Goal: Information Seeking & Learning: Learn about a topic

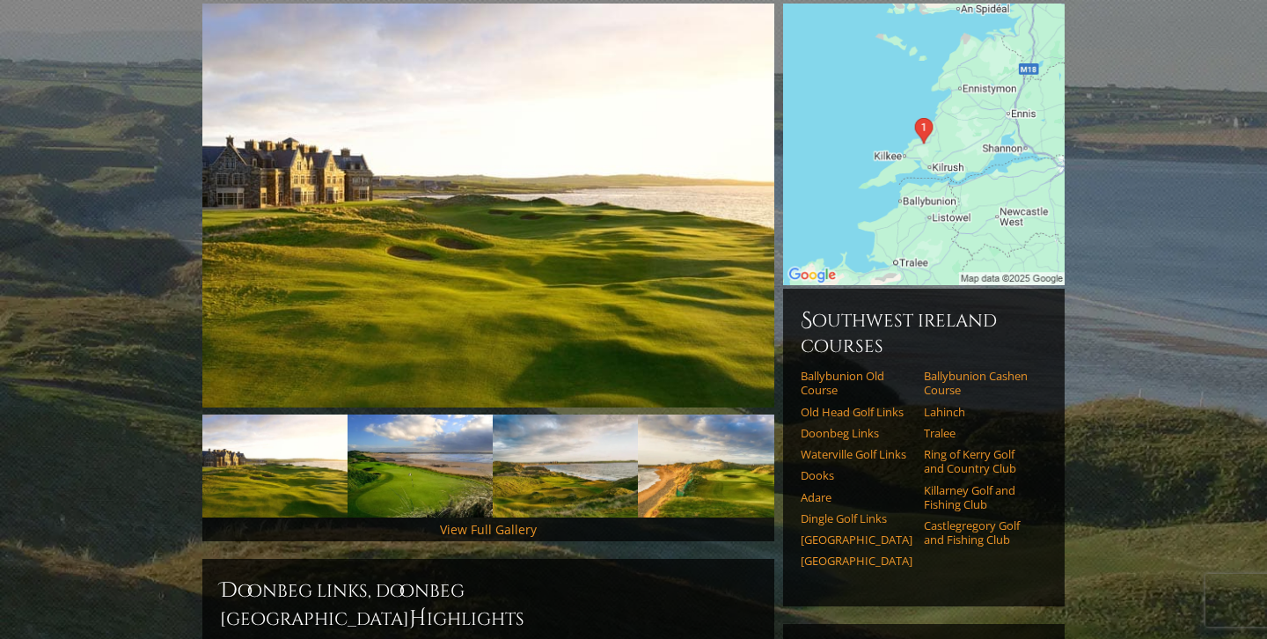
scroll to position [217, 0]
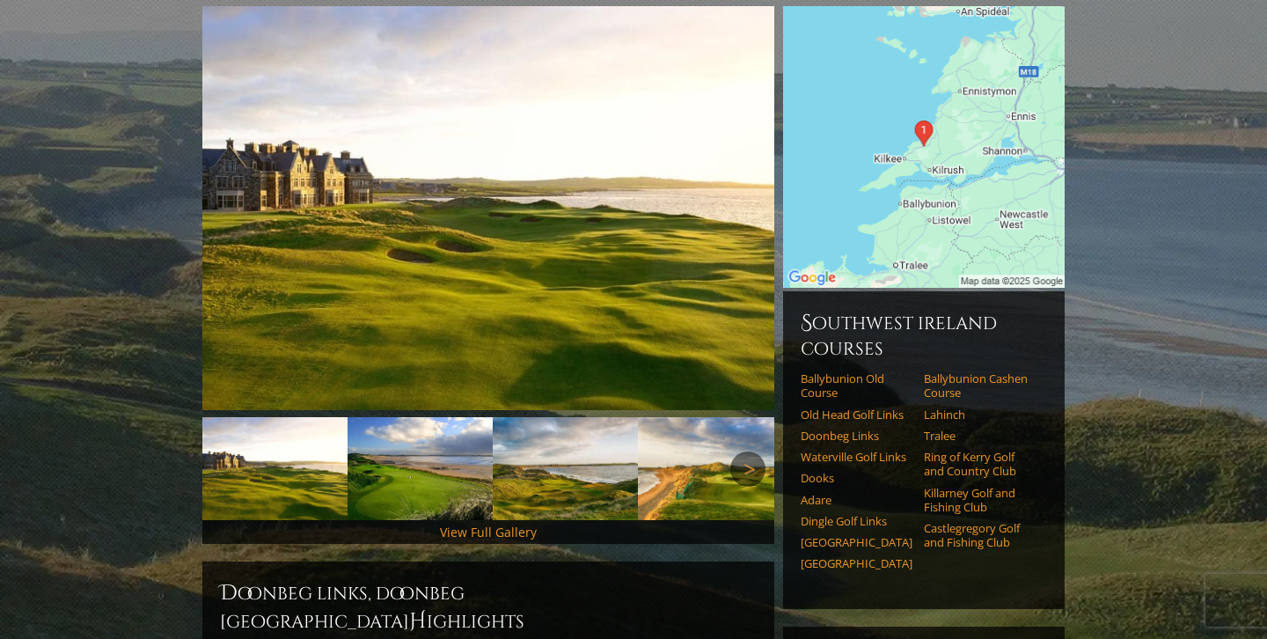
click at [811, 450] on link "Waterville Golf Links" at bounding box center [857, 457] width 112 height 14
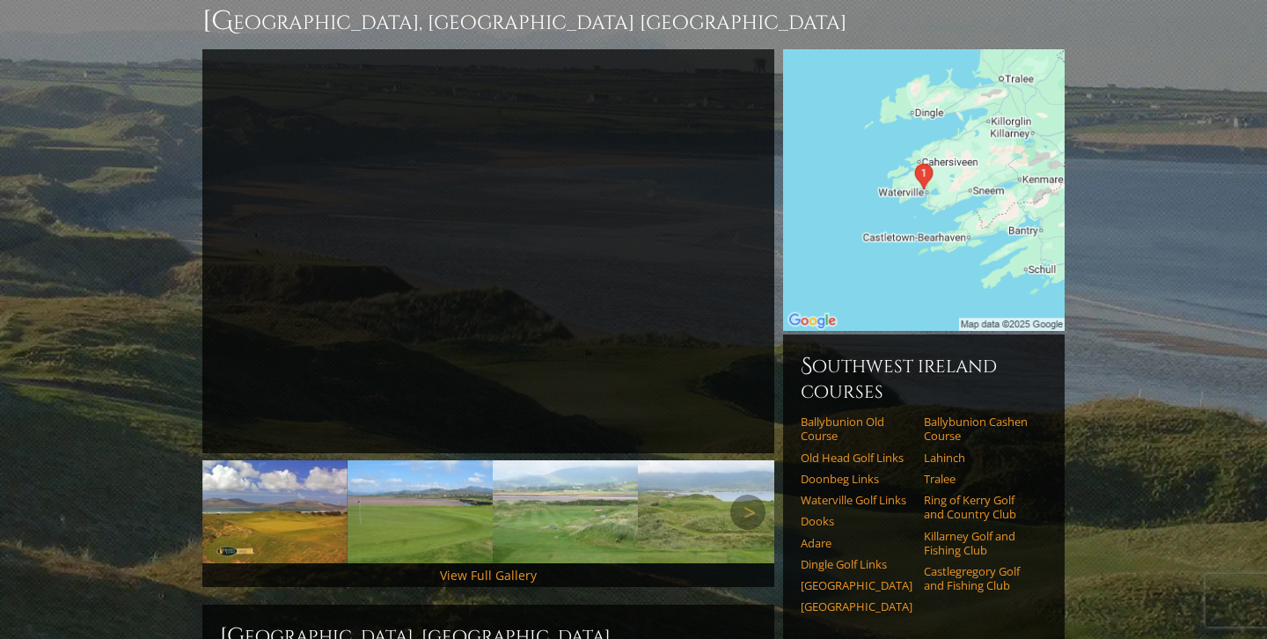
scroll to position [173, 0]
click at [813, 499] on link "Next" at bounding box center [800, 512] width 35 height 35
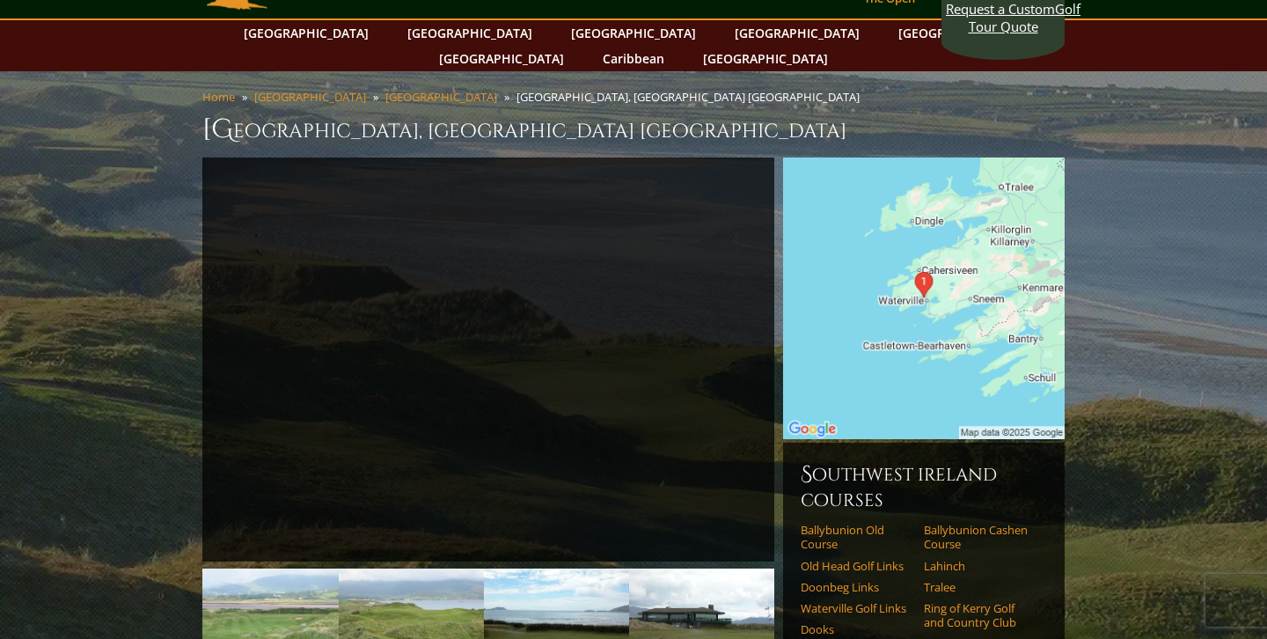
scroll to position [69, 0]
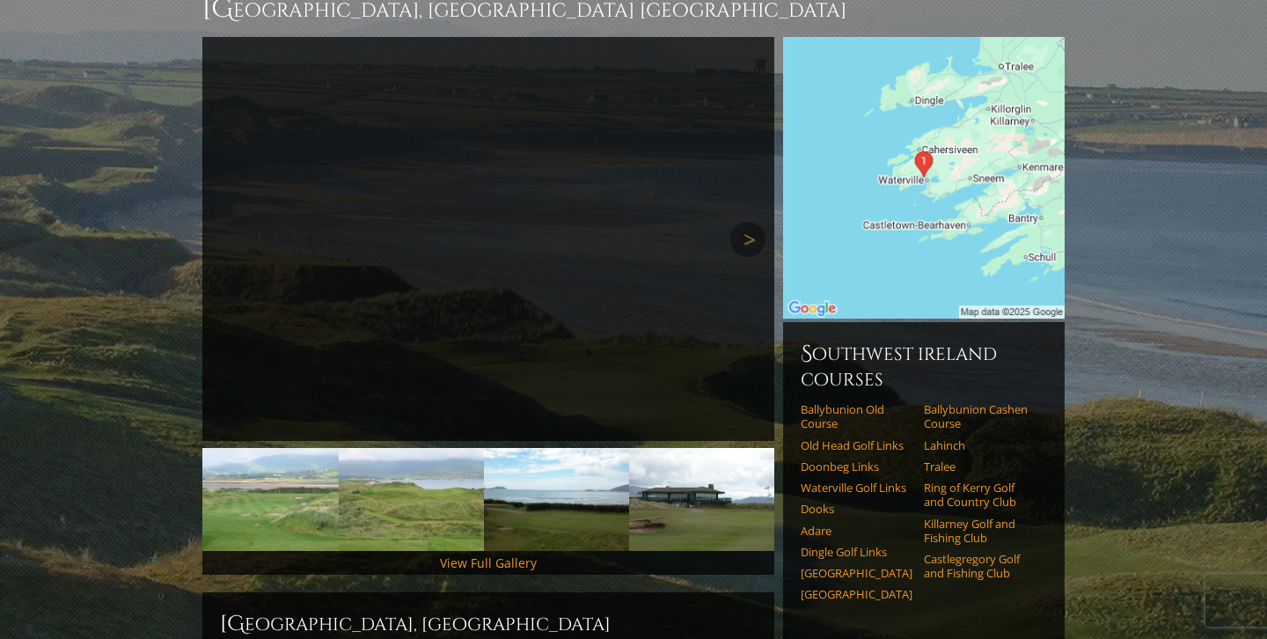
scroll to position [191, 0]
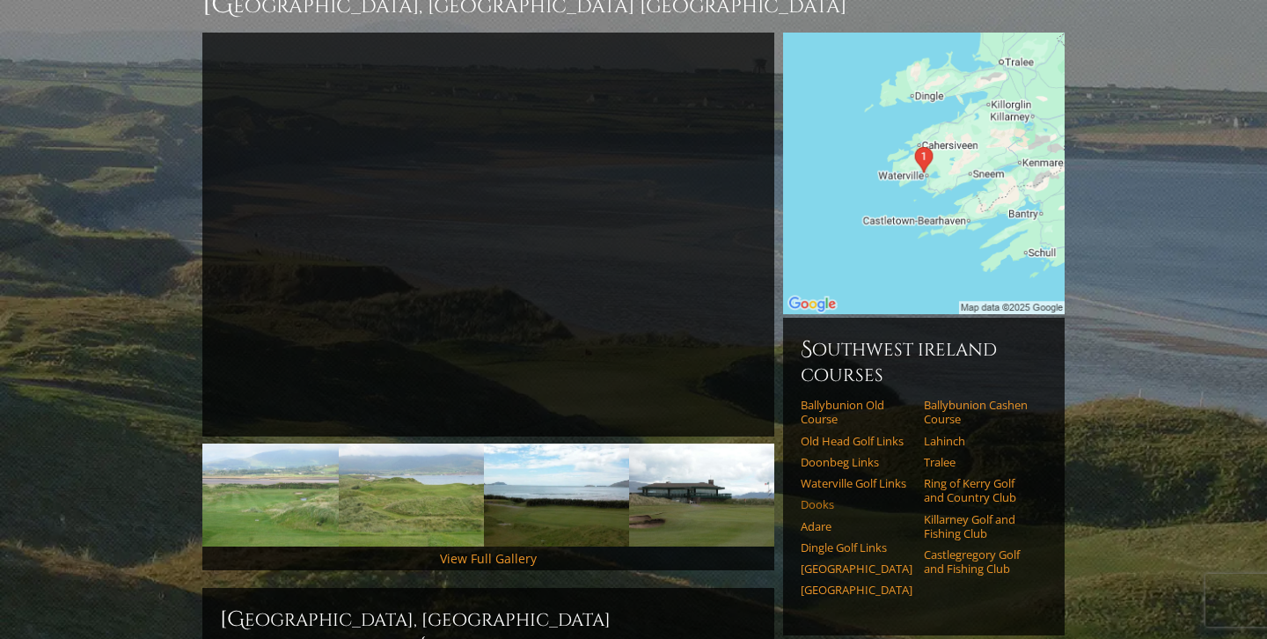
click at [820, 497] on link "Dooks" at bounding box center [857, 504] width 112 height 14
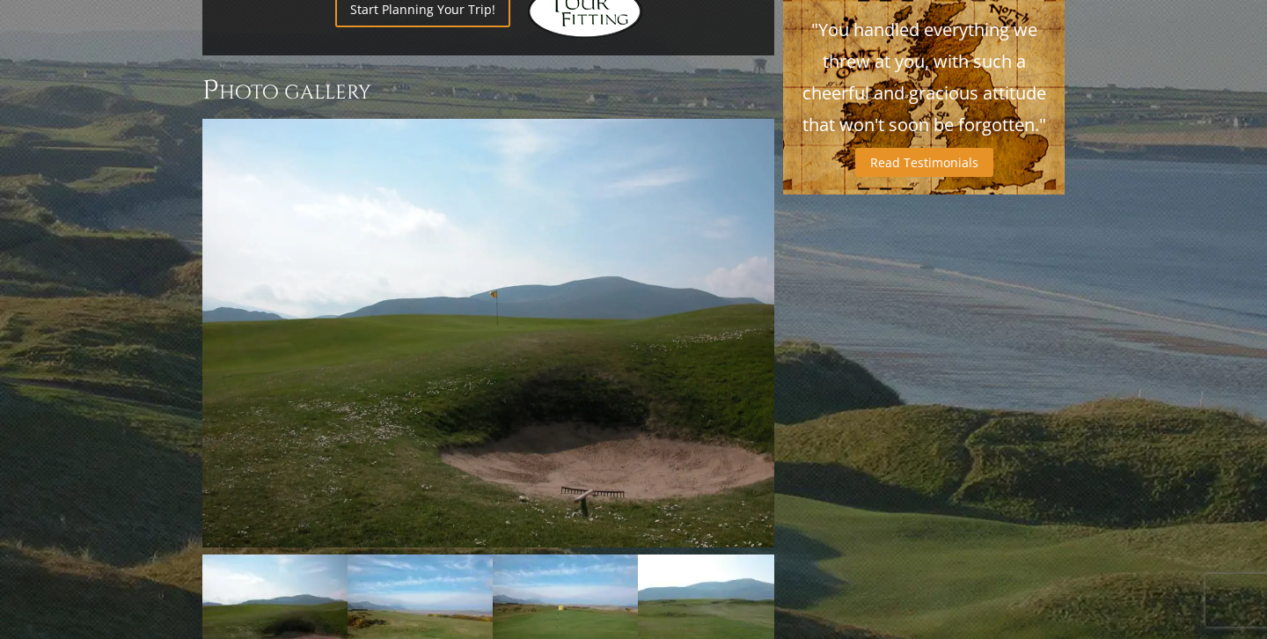
scroll to position [1293, 0]
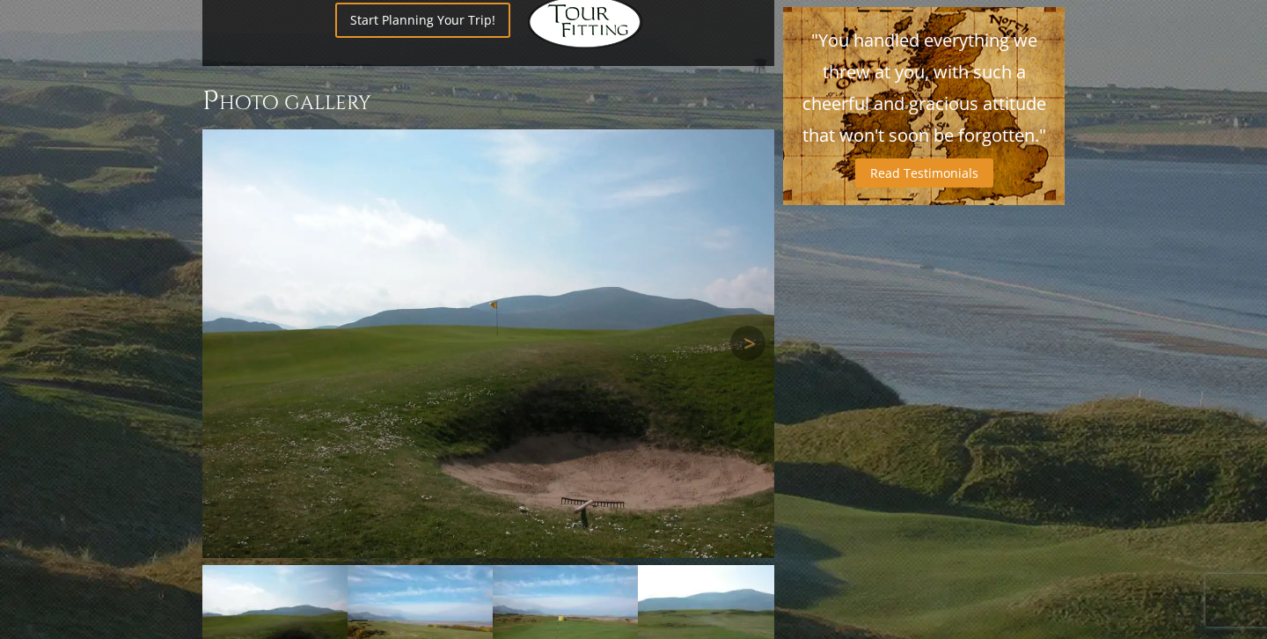
click at [414, 328] on img at bounding box center [488, 343] width 572 height 428
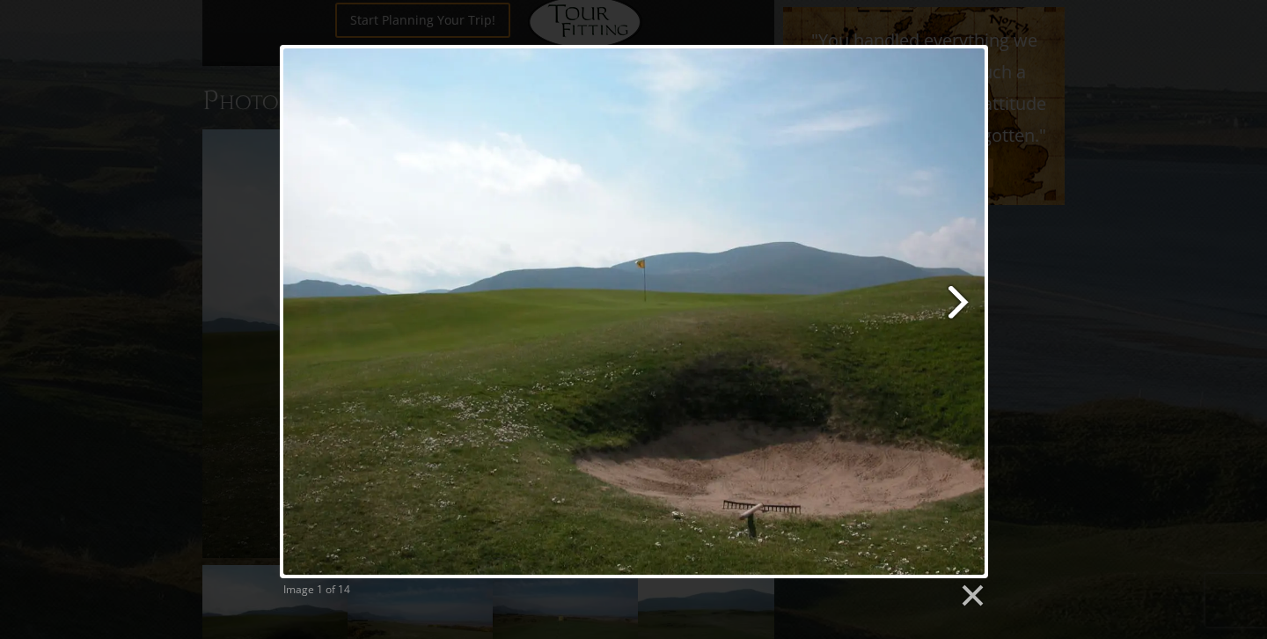
click at [962, 301] on link at bounding box center [760, 311] width 453 height 533
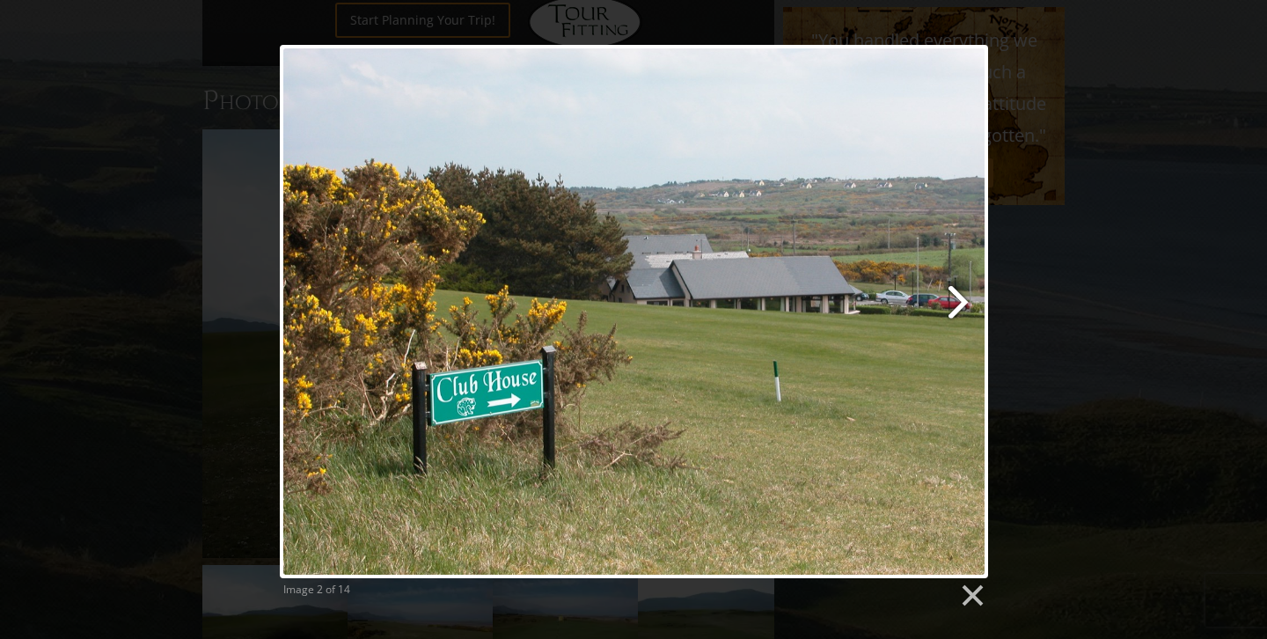
click at [962, 301] on link at bounding box center [760, 311] width 453 height 533
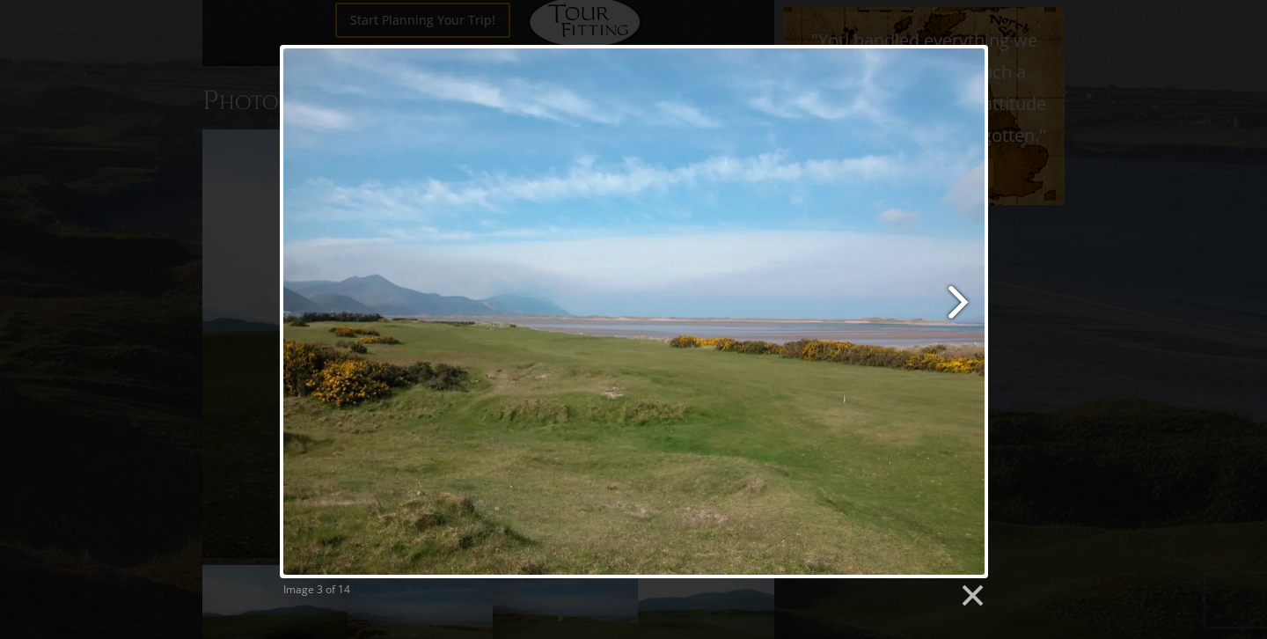
click at [962, 301] on link at bounding box center [760, 311] width 453 height 533
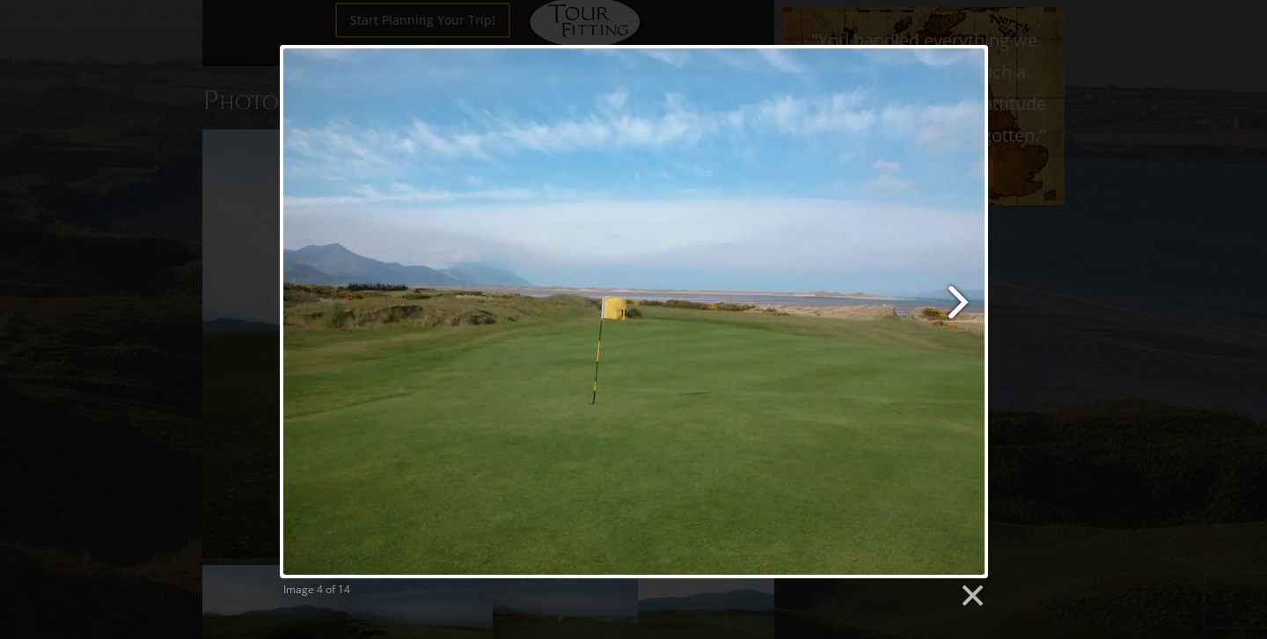
click at [962, 301] on link at bounding box center [760, 311] width 453 height 533
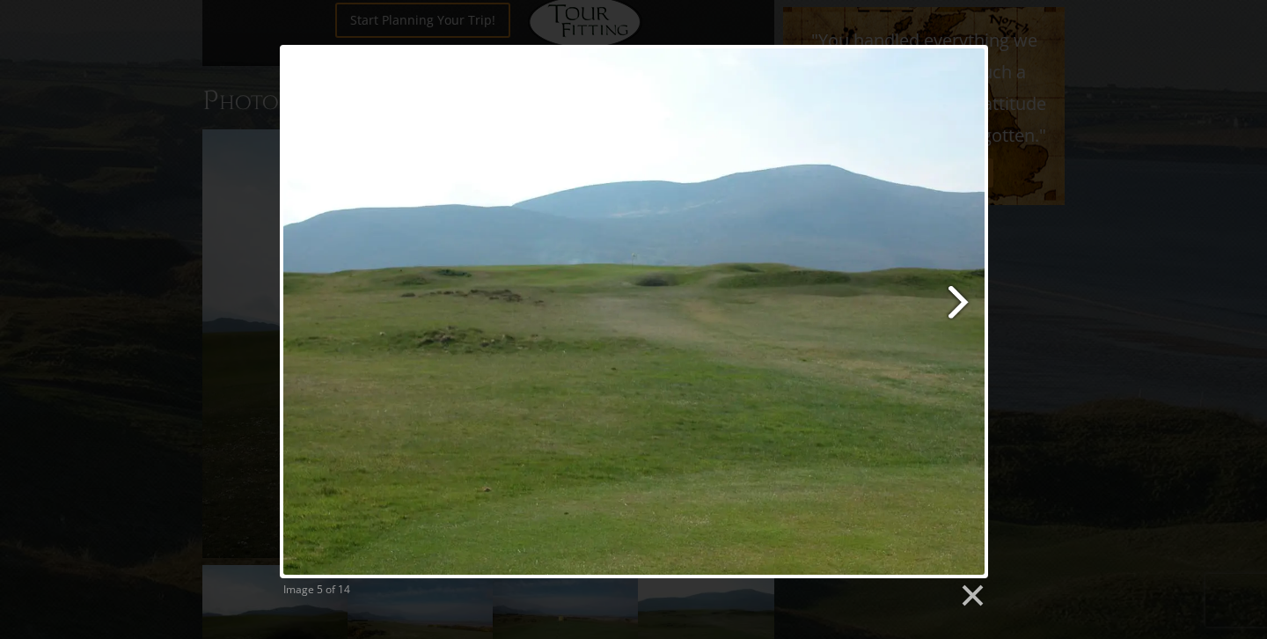
click at [959, 304] on link at bounding box center [760, 311] width 453 height 533
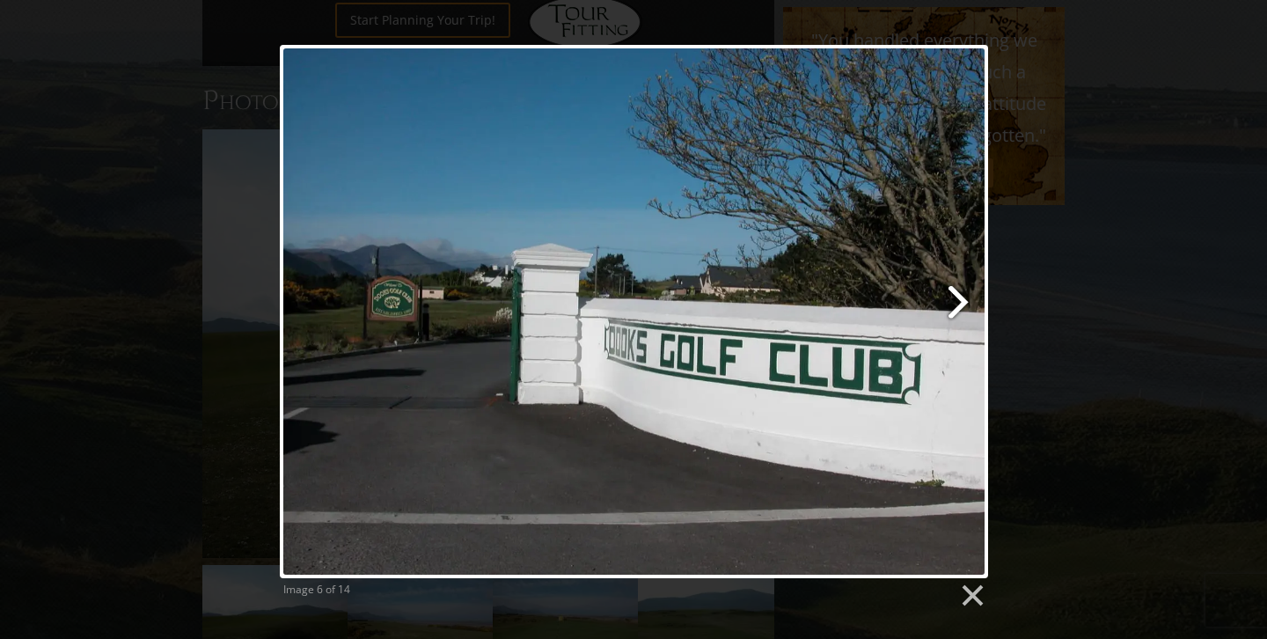
click at [959, 304] on link at bounding box center [760, 311] width 453 height 533
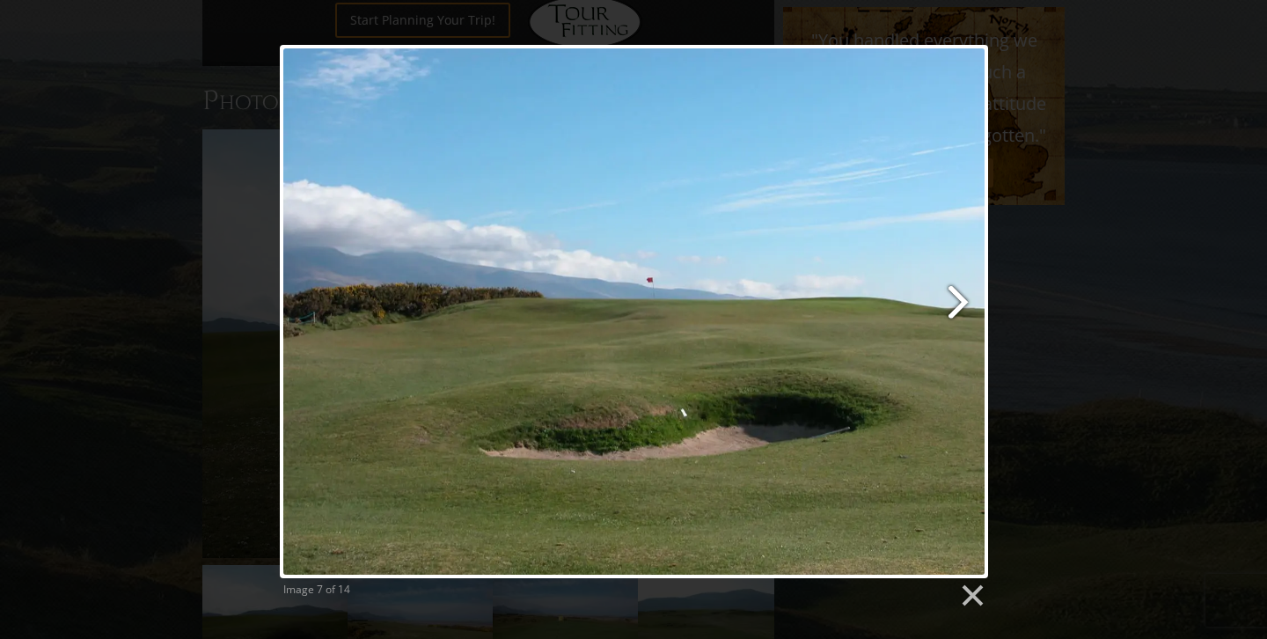
click at [958, 305] on link at bounding box center [760, 311] width 453 height 533
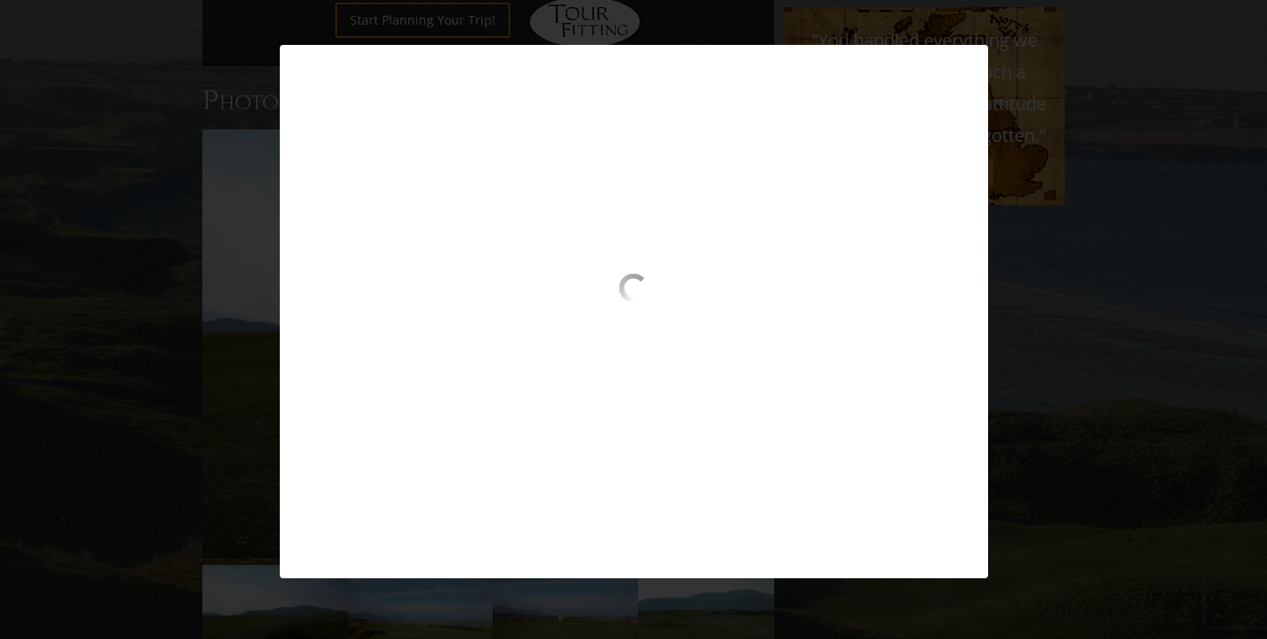
click at [949, 65] on div at bounding box center [634, 311] width 708 height 533
click at [961, 553] on div at bounding box center [634, 311] width 708 height 533
click at [311, 551] on div at bounding box center [634, 311] width 708 height 533
click at [310, 54] on div at bounding box center [634, 311] width 708 height 533
click at [1068, 106] on div "Image 7 of 14" at bounding box center [633, 311] width 1267 height 533
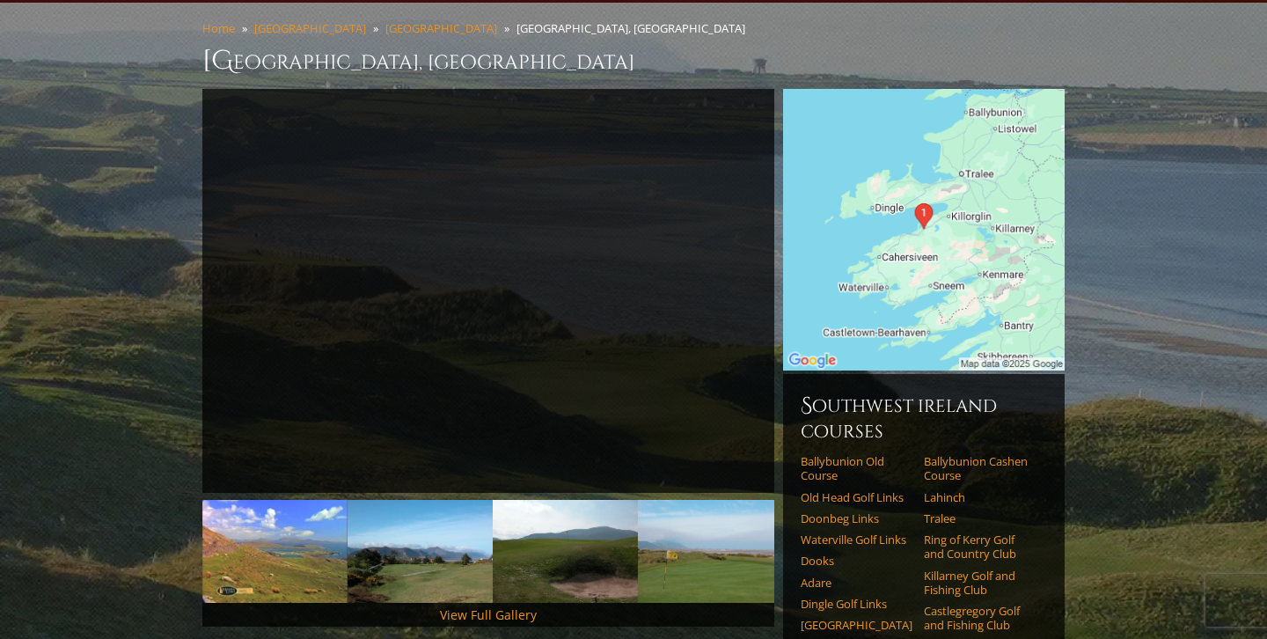
scroll to position [0, 0]
